Goal: Task Accomplishment & Management: Use online tool/utility

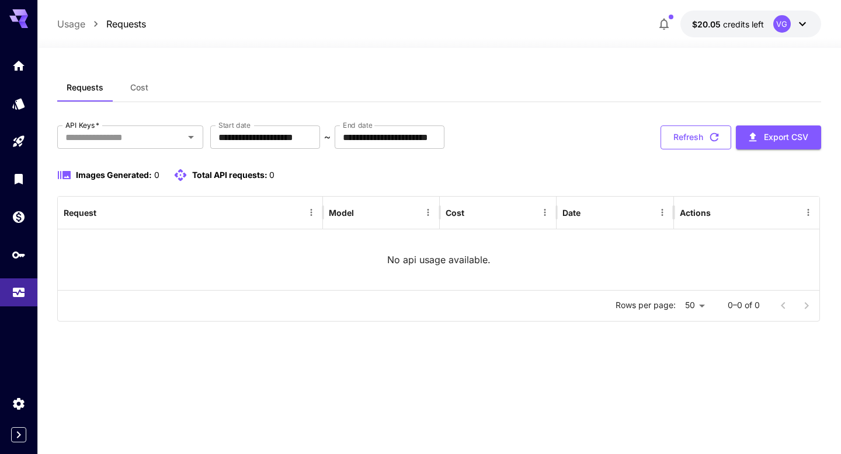
click at [679, 133] on button "Refresh" at bounding box center [695, 138] width 71 height 24
click at [505, 139] on div "**********" at bounding box center [438, 138] width 763 height 24
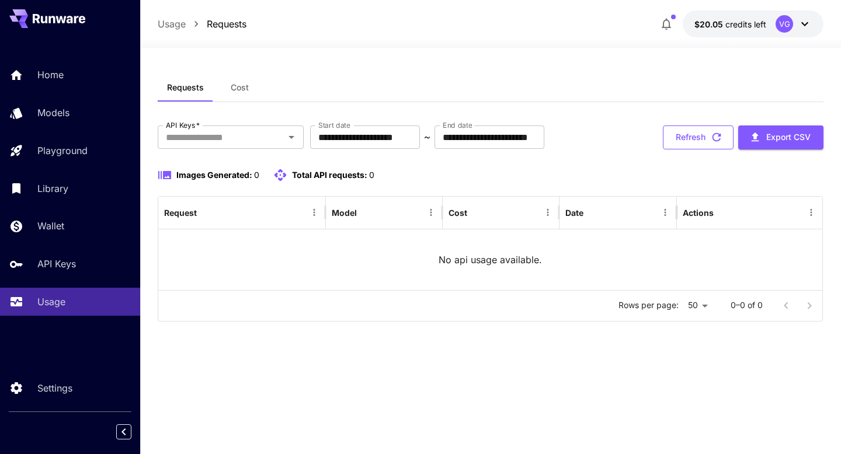
click at [695, 137] on button "Refresh" at bounding box center [698, 138] width 71 height 24
click at [675, 141] on button "Refresh" at bounding box center [698, 138] width 71 height 24
click at [617, 147] on div "**********" at bounding box center [491, 138] width 666 height 24
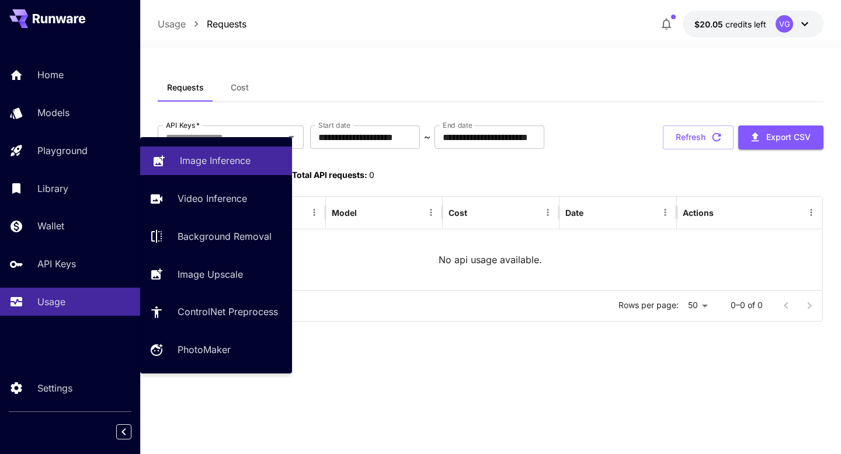
click at [173, 156] on link "Image Inference" at bounding box center [216, 161] width 152 height 29
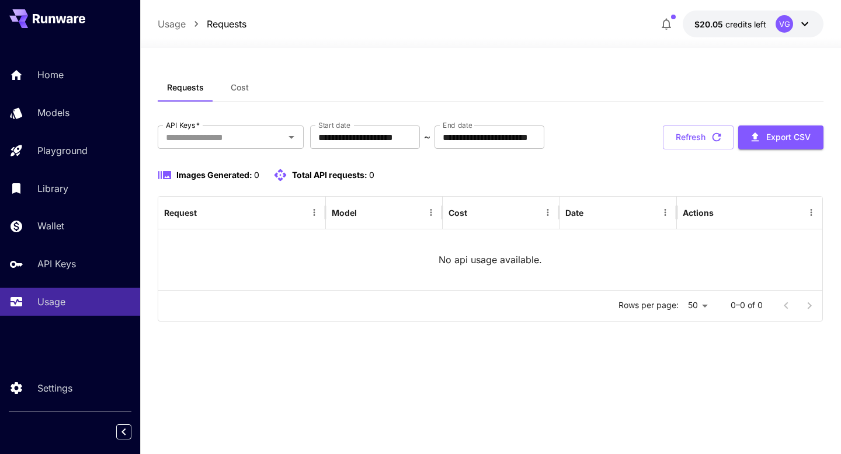
click at [676, 124] on div "**********" at bounding box center [491, 202] width 666 height 257
click at [678, 138] on button "Refresh" at bounding box center [698, 138] width 71 height 24
click at [589, 114] on div "**********" at bounding box center [491, 202] width 666 height 257
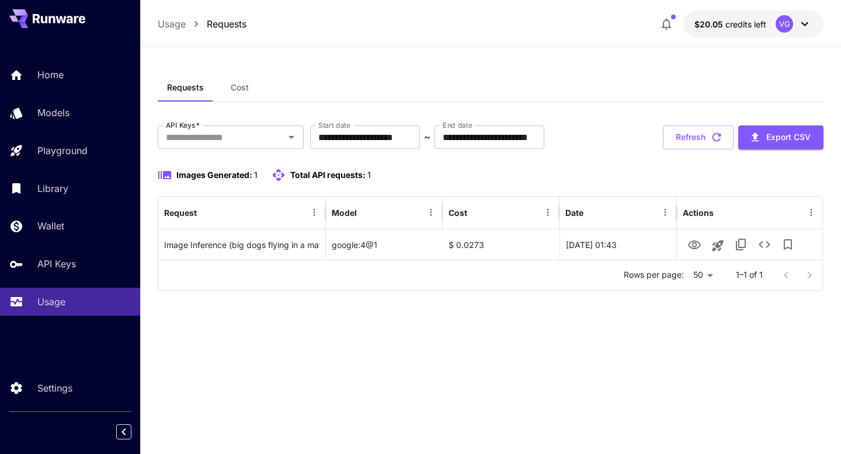
click at [486, 307] on div "**********" at bounding box center [491, 251] width 666 height 355
click at [703, 140] on button "Refresh" at bounding box center [698, 138] width 71 height 24
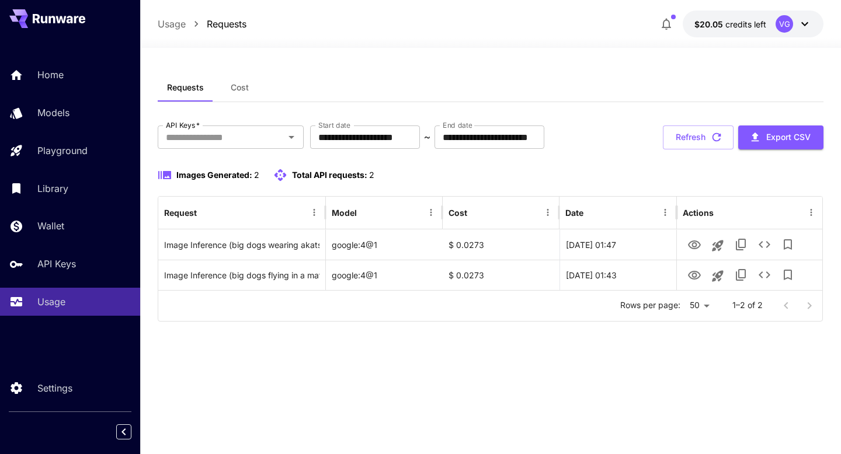
click at [588, 171] on div "Images Generated: 2 Total API requests: 2" at bounding box center [491, 175] width 666 height 14
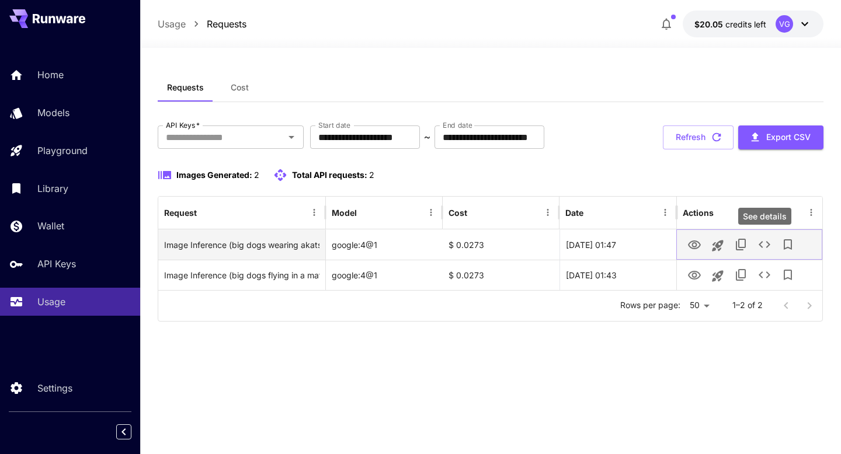
click at [769, 243] on icon "See details" at bounding box center [764, 245] width 14 height 14
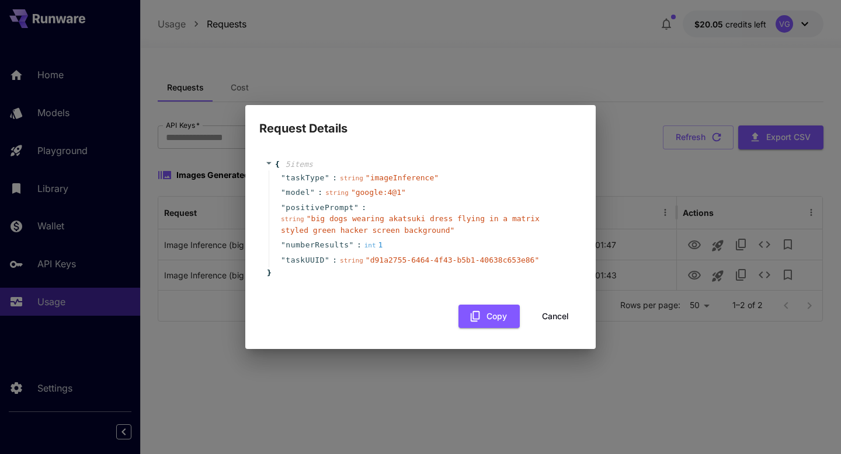
click at [538, 313] on button "Cancel" at bounding box center [555, 317] width 53 height 24
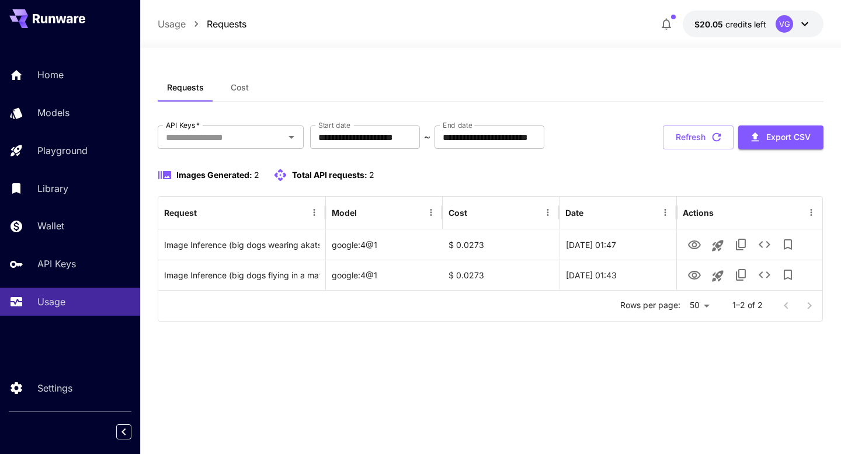
click at [236, 86] on span "Cost" at bounding box center [240, 87] width 18 height 11
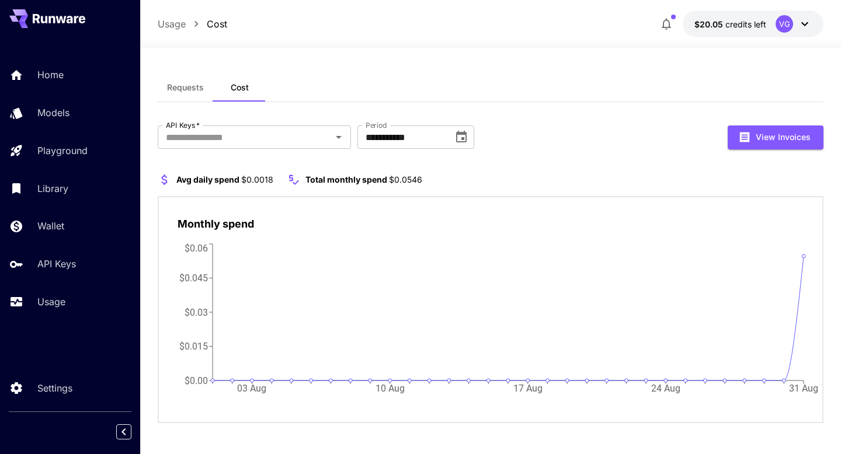
click at [183, 83] on span "Requests" at bounding box center [185, 87] width 37 height 11
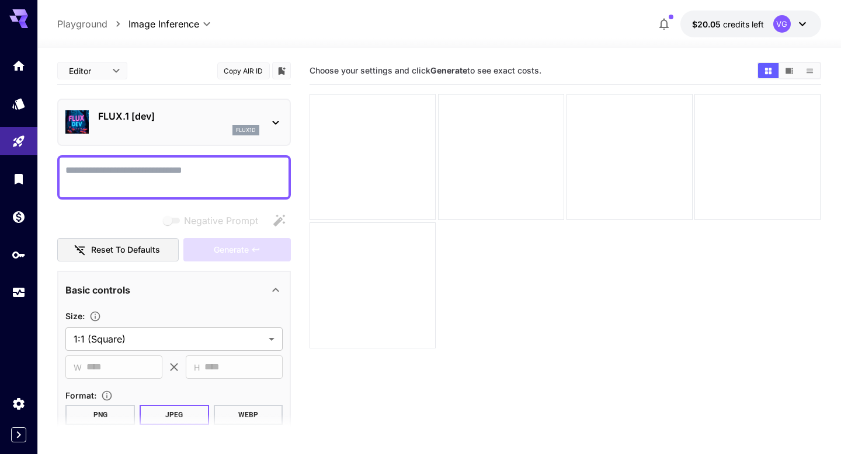
click at [163, 121] on p "FLUX.1 [dev]" at bounding box center [178, 116] width 161 height 14
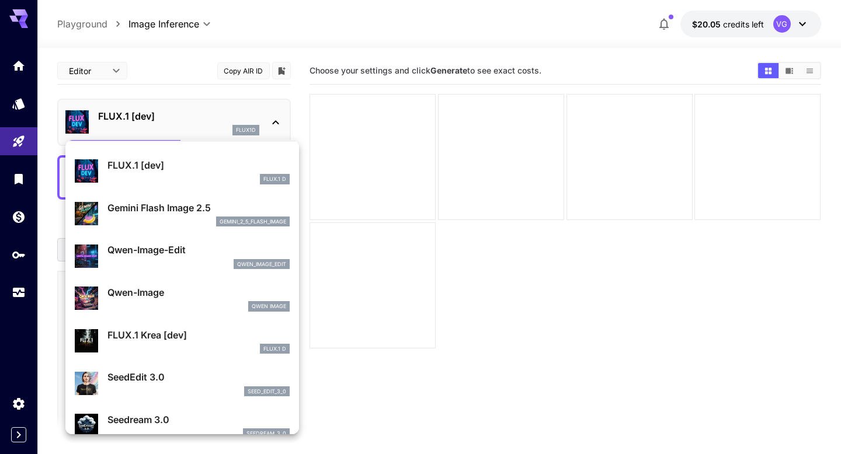
scroll to position [33, 0]
click at [186, 214] on p "Gemini Flash Image 2.5" at bounding box center [198, 207] width 182 height 14
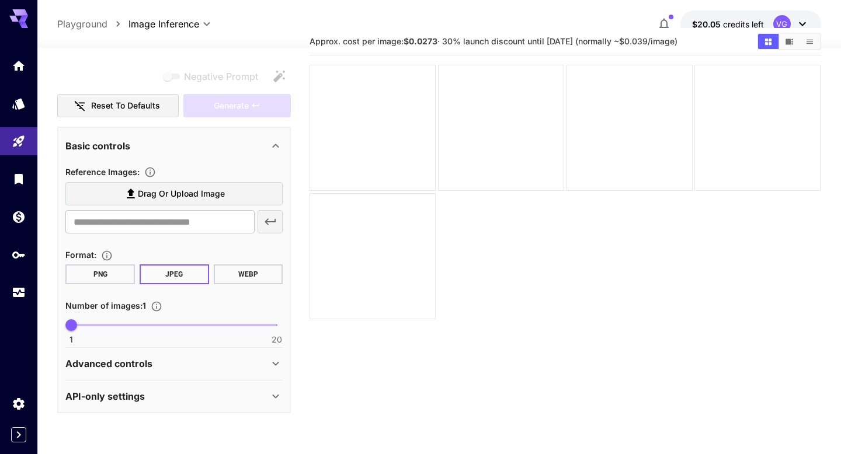
scroll to position [39, 0]
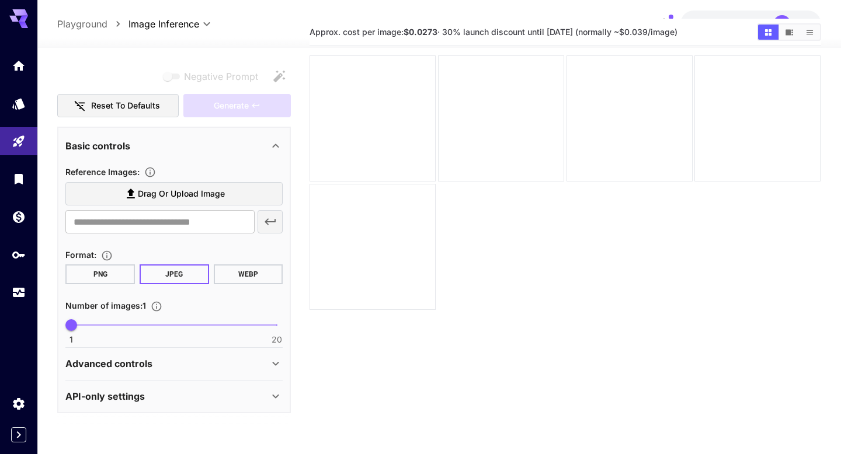
click at [273, 365] on icon at bounding box center [276, 364] width 14 height 14
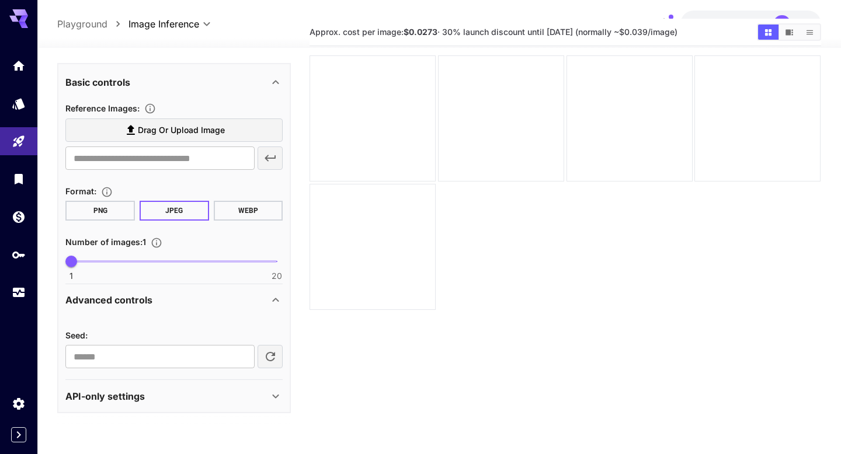
scroll to position [92, 0]
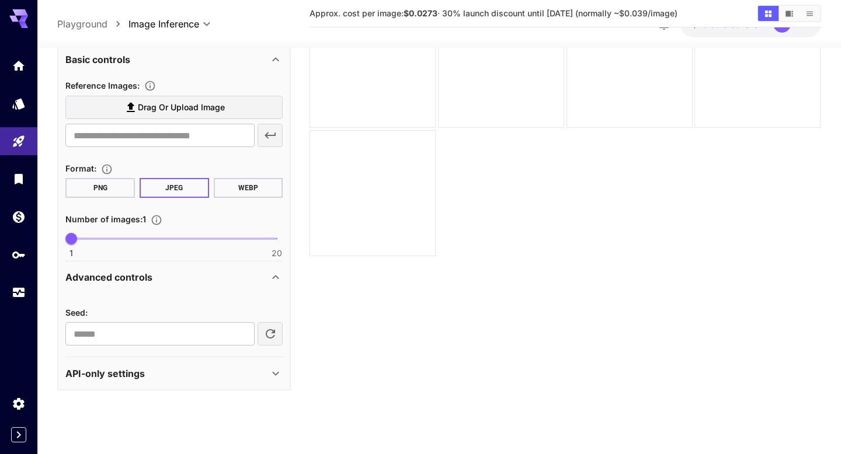
click at [263, 371] on div "API-only settings" at bounding box center [166, 373] width 203 height 14
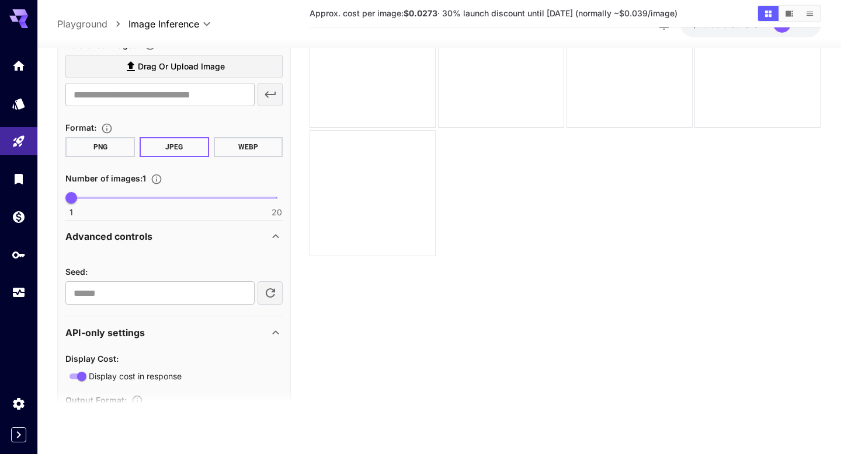
scroll to position [235, 0]
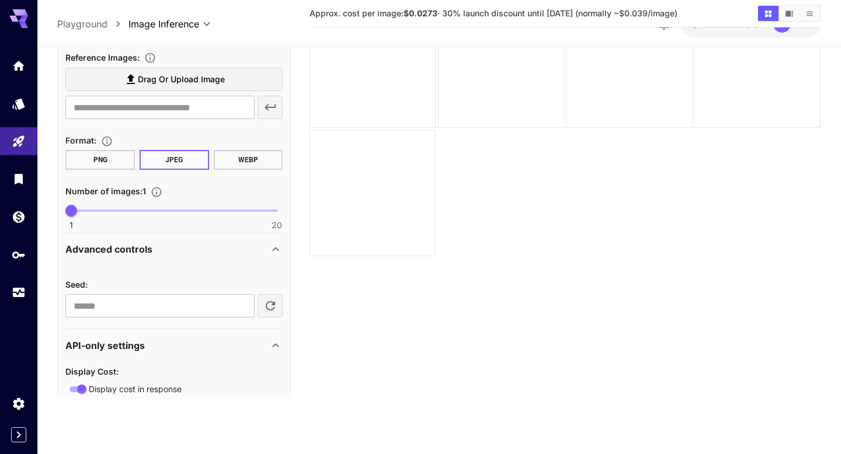
click at [263, 242] on div "Advanced controls" at bounding box center [166, 249] width 203 height 14
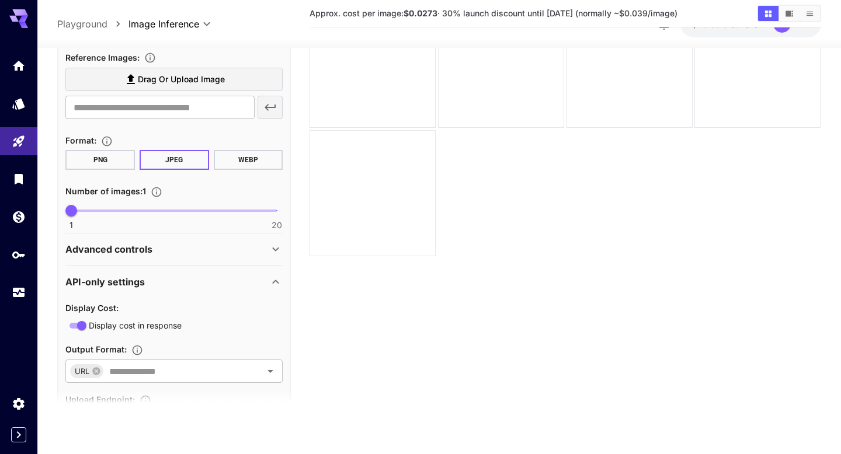
click at [279, 244] on icon at bounding box center [276, 249] width 14 height 14
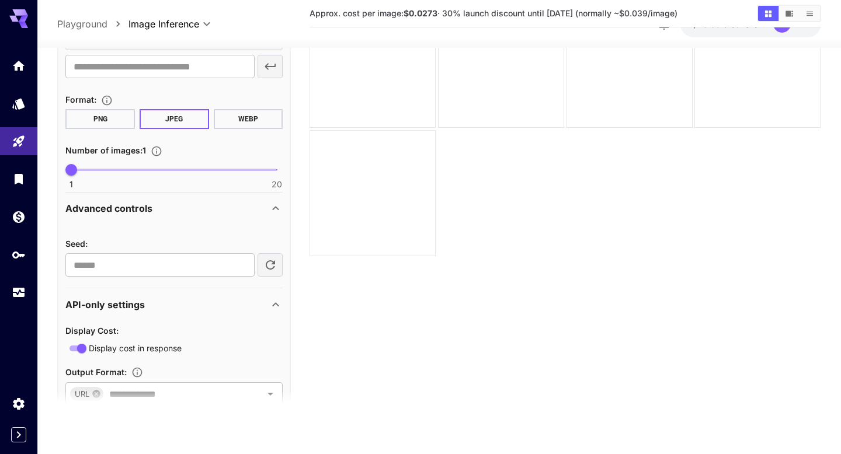
scroll to position [276, 0]
click at [238, 213] on div "Advanced controls" at bounding box center [166, 208] width 203 height 14
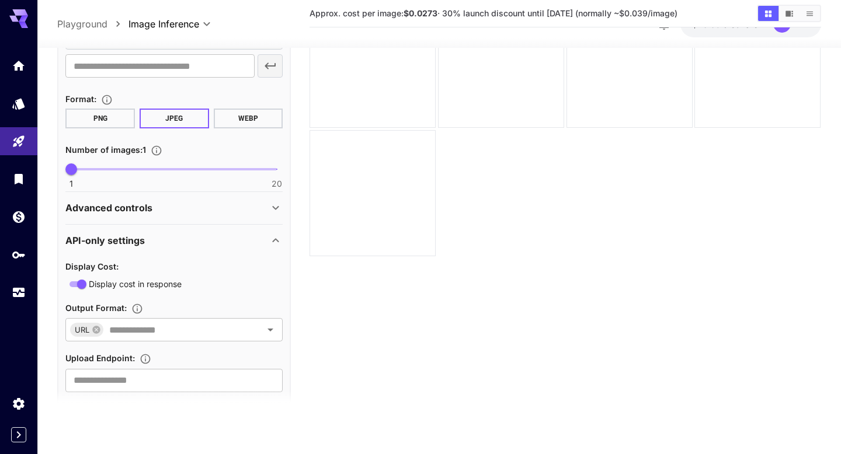
scroll to position [299, 0]
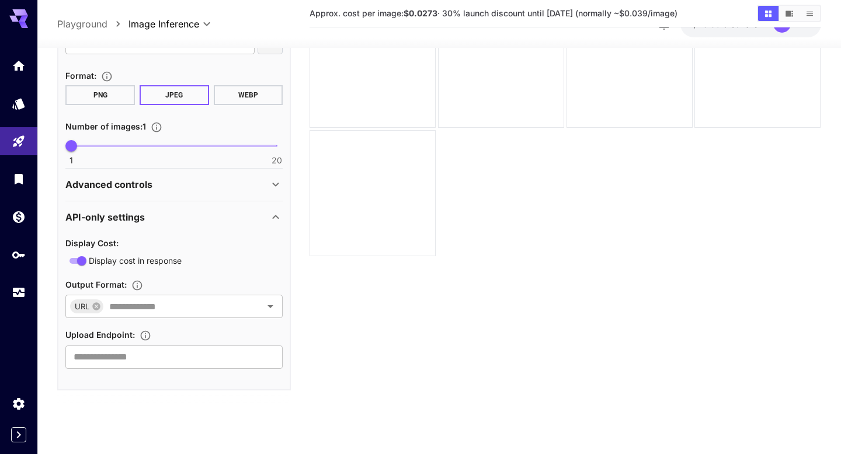
click at [149, 217] on div "API-only settings" at bounding box center [166, 217] width 203 height 14
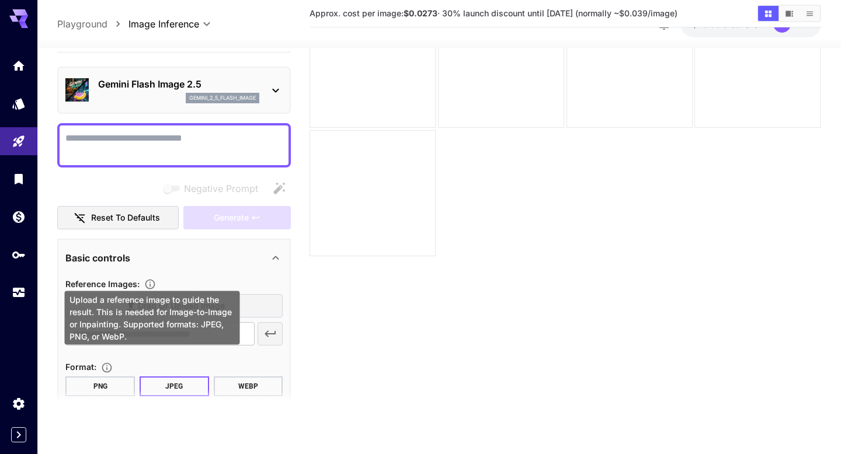
scroll to position [0, 0]
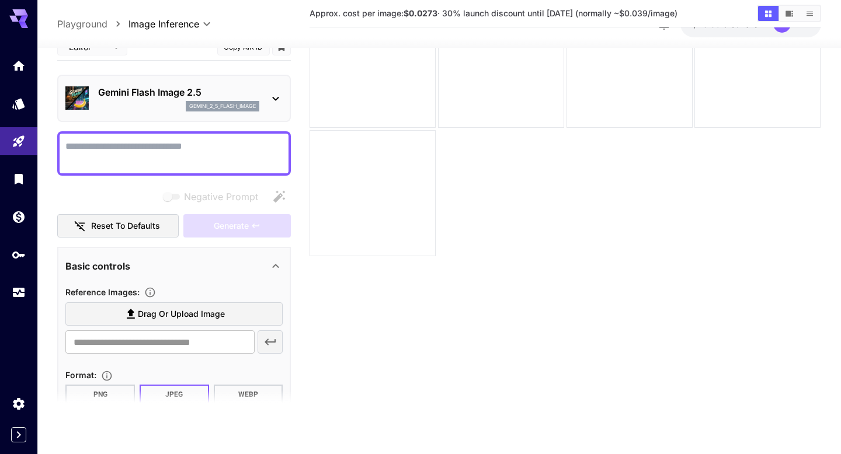
click at [191, 274] on div "Basic controls" at bounding box center [173, 266] width 217 height 28
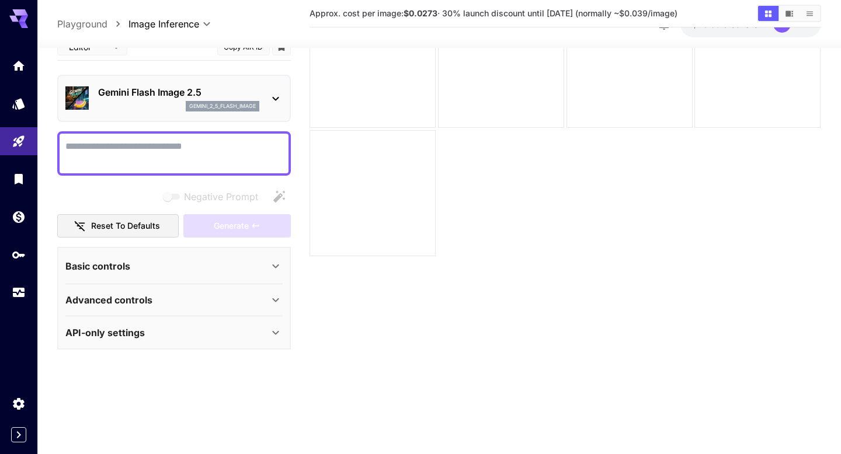
click at [194, 263] on div "Basic controls" at bounding box center [166, 266] width 203 height 14
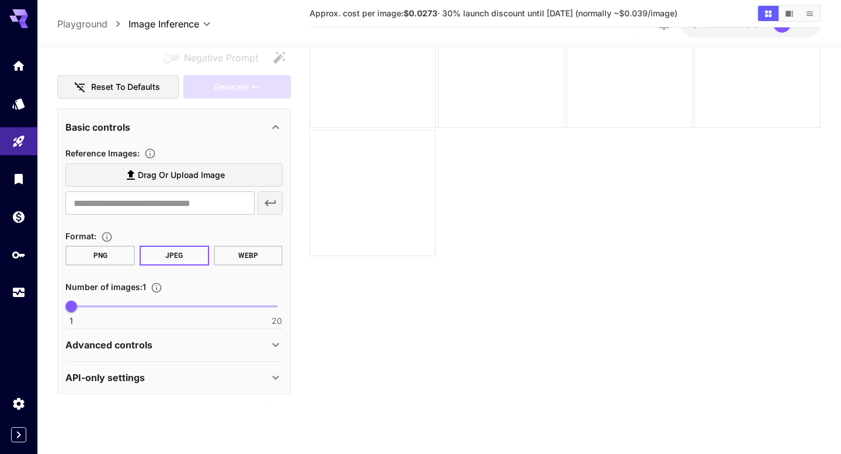
scroll to position [143, 0]
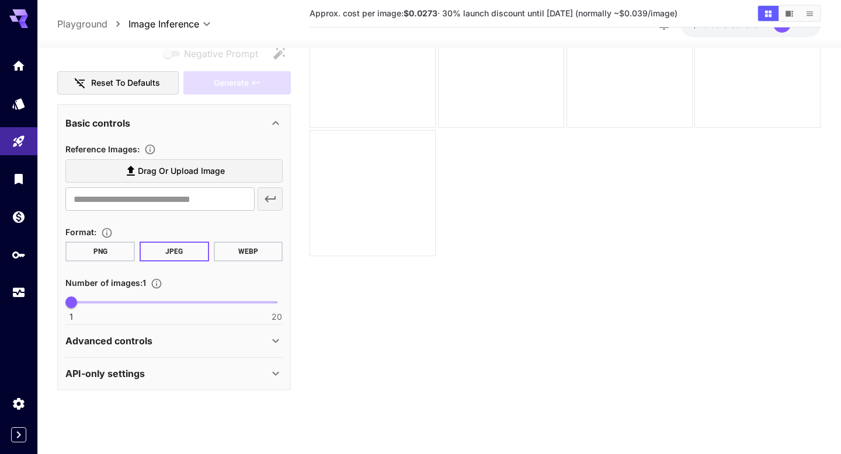
click at [217, 126] on div "Basic controls" at bounding box center [166, 123] width 203 height 14
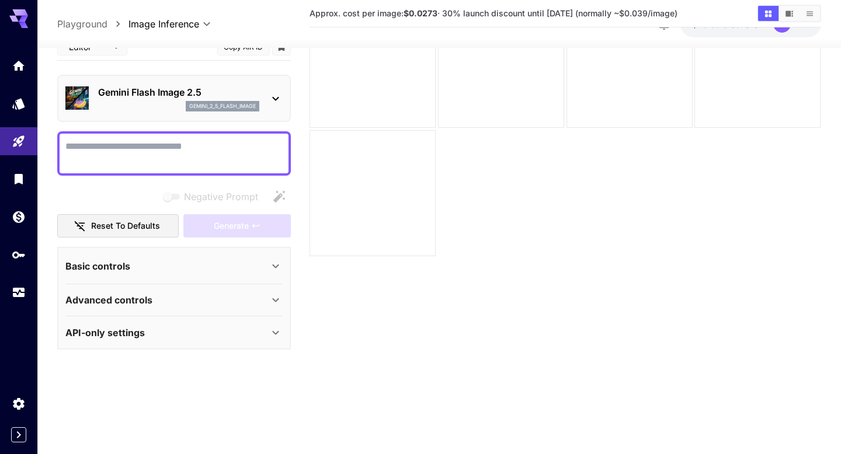
scroll to position [0, 0]
click at [196, 261] on div "Basic controls" at bounding box center [166, 266] width 203 height 14
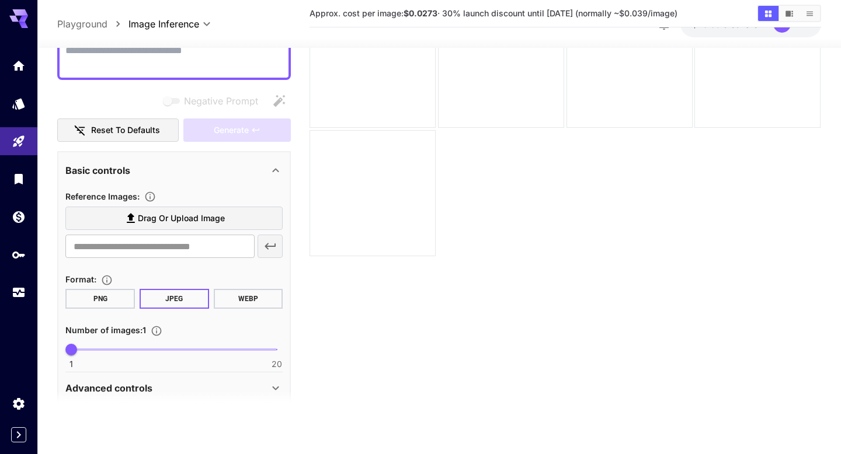
scroll to position [110, 0]
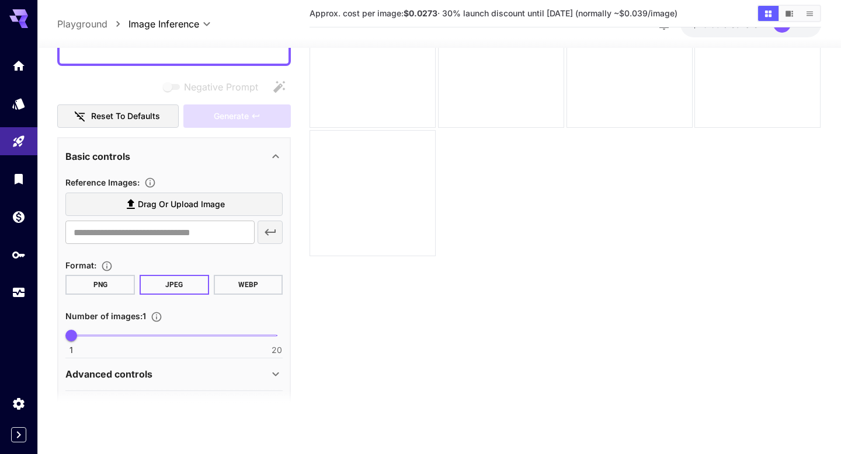
click at [166, 337] on span "1 20 1" at bounding box center [174, 336] width 206 height 18
type input "**"
drag, startPoint x: 166, startPoint y: 337, endPoint x: 218, endPoint y: 327, distance: 52.3
click at [218, 327] on span "1 20 15" at bounding box center [174, 336] width 206 height 18
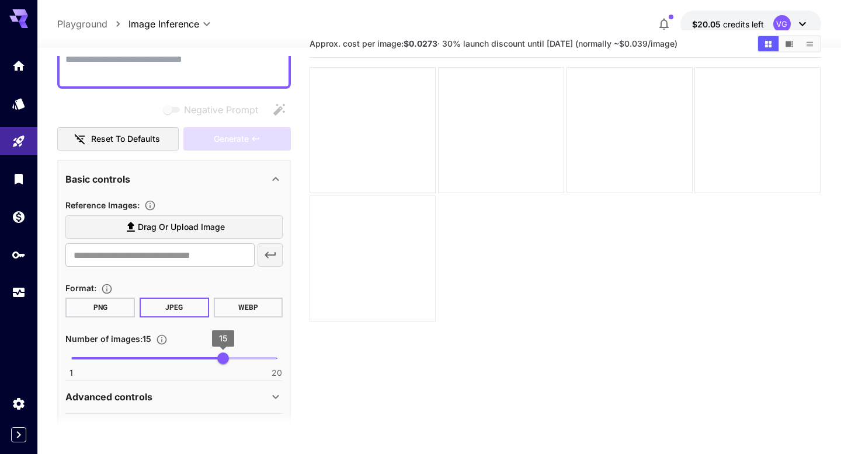
scroll to position [0, 0]
